Goal: Task Accomplishment & Management: Use online tool/utility

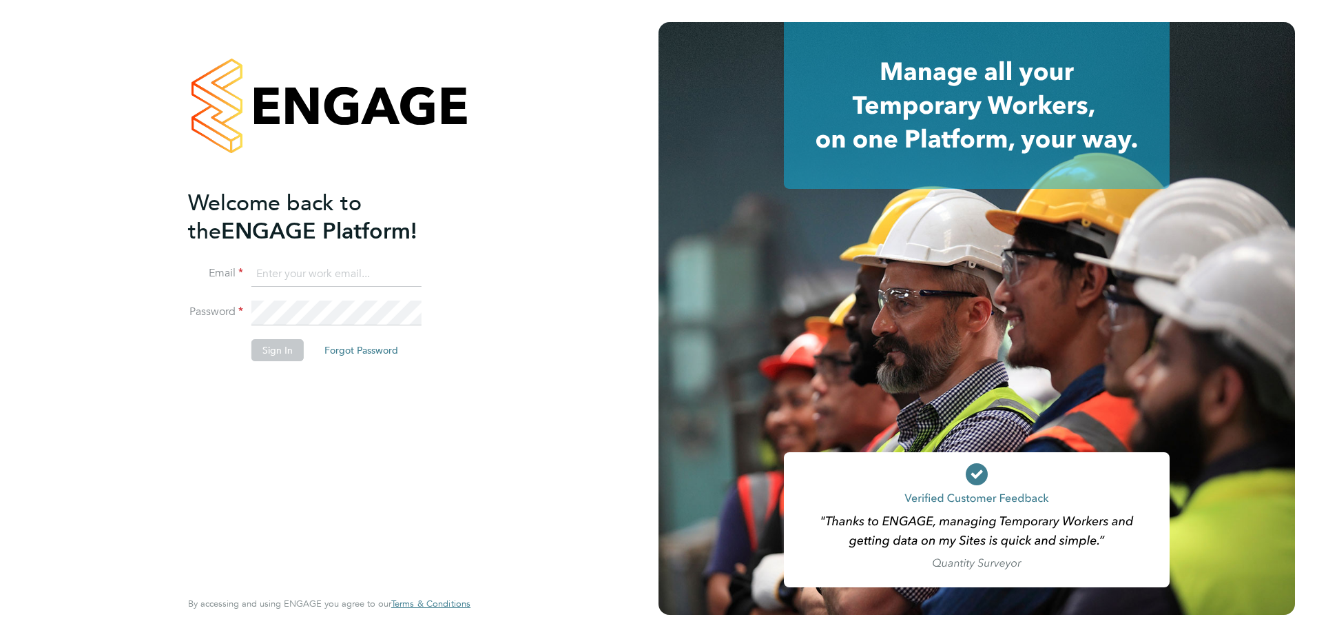
type input "Paul.Caers@vistry.co.uk"
click at [276, 354] on button "Sign In" at bounding box center [277, 350] width 52 height 22
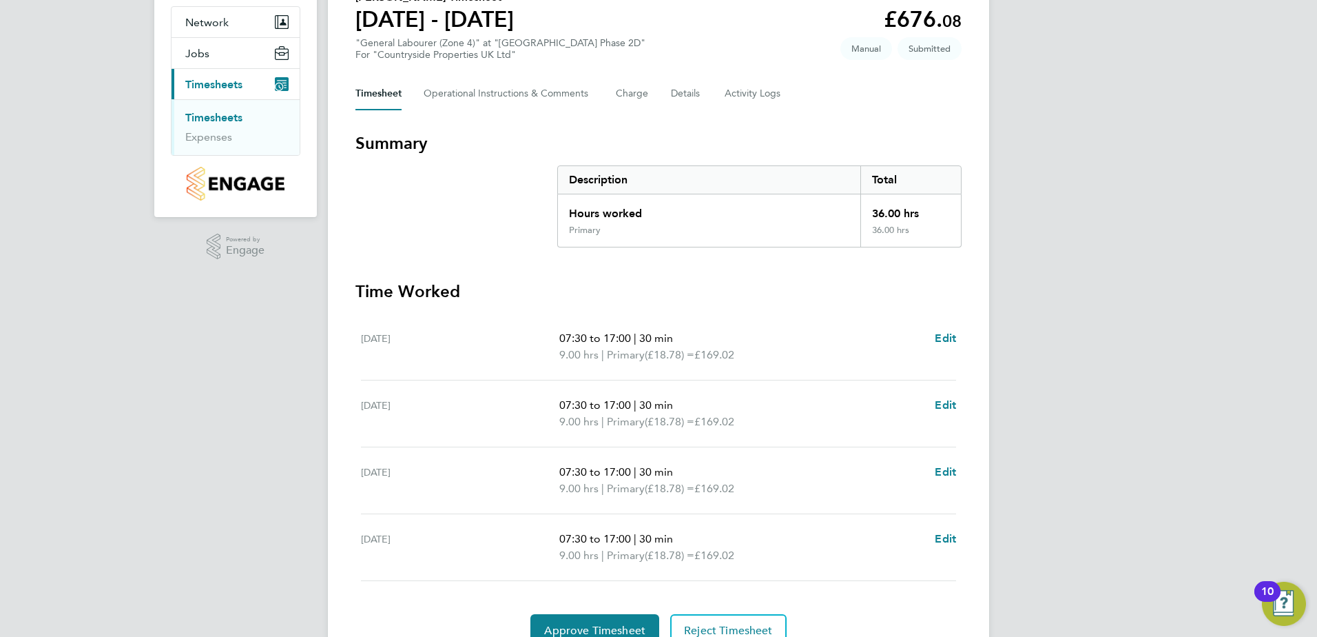
scroll to position [192, 0]
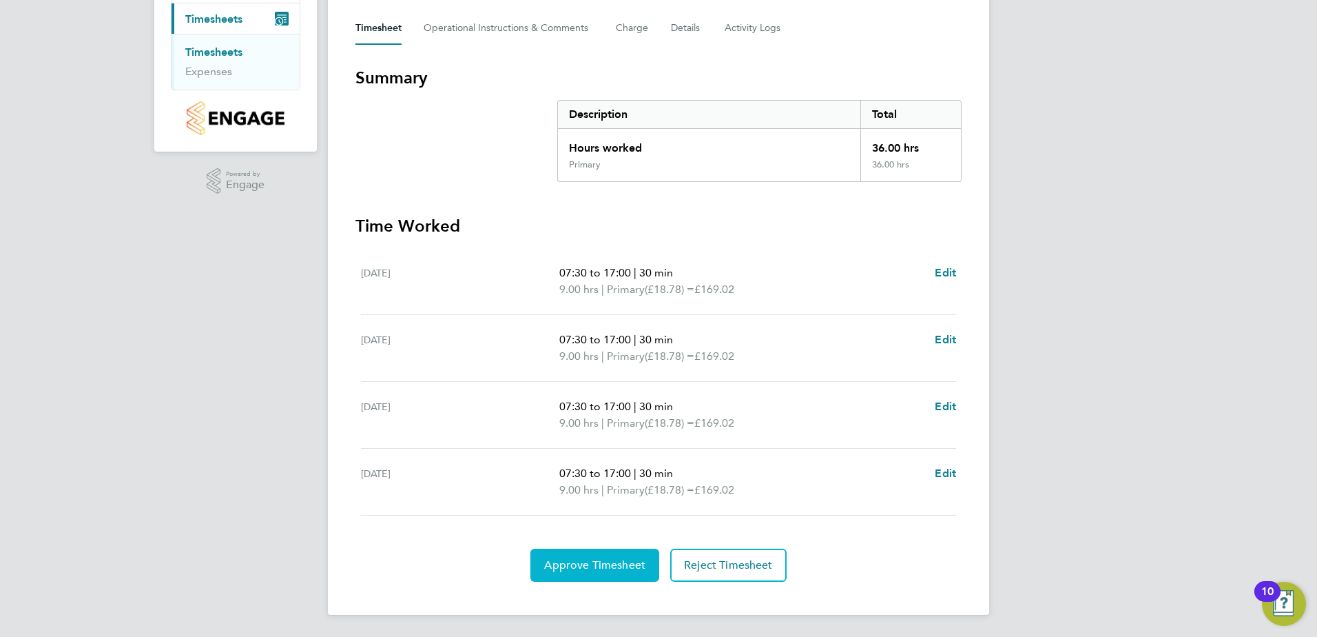
click at [578, 562] on span "Approve Timesheet" at bounding box center [594, 565] width 101 height 14
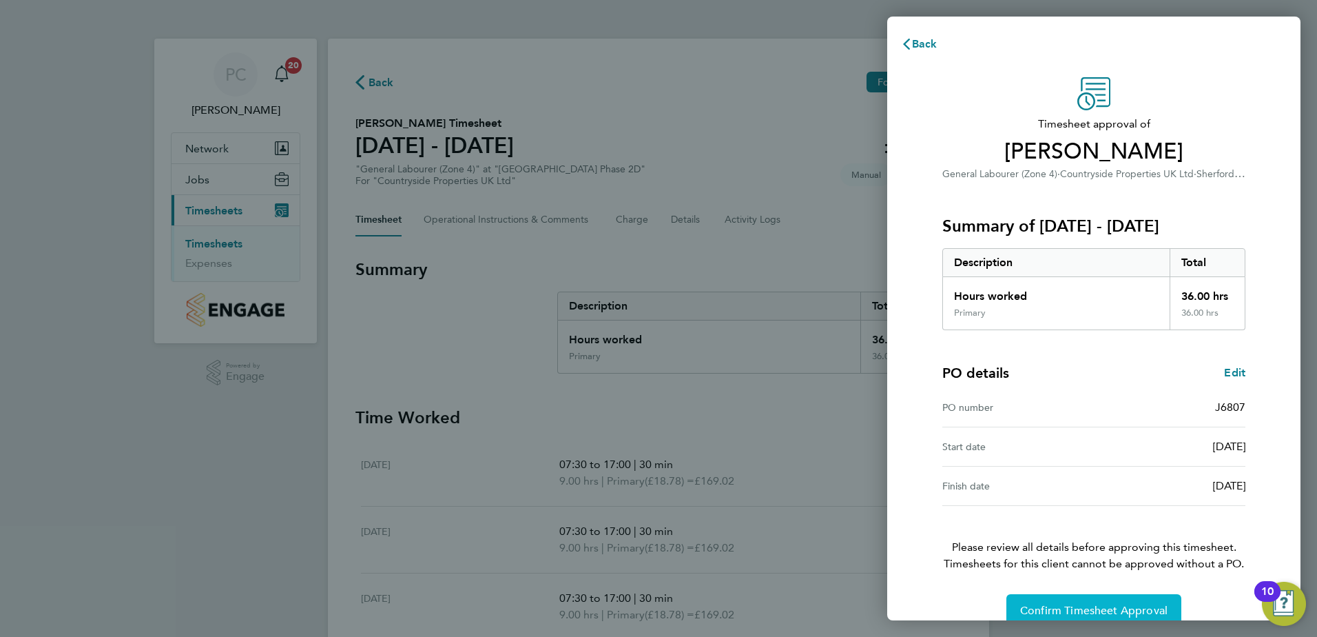
click at [1087, 604] on span "Confirm Timesheet Approval" at bounding box center [1093, 611] width 147 height 14
